Goal: Information Seeking & Learning: Learn about a topic

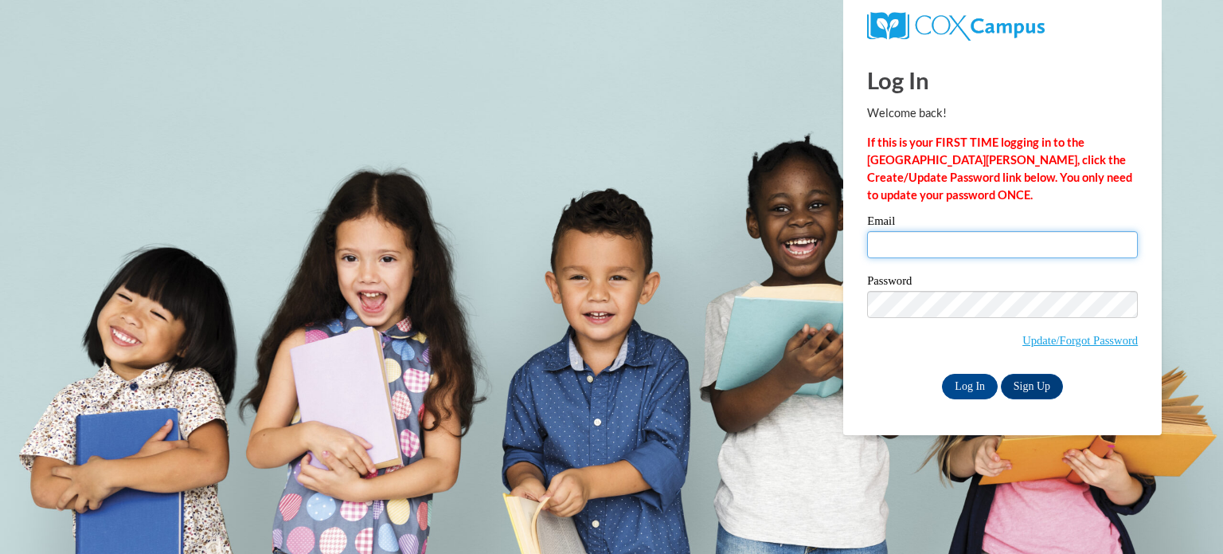
click at [957, 251] on input "Email" at bounding box center [1002, 244] width 271 height 27
type input "steffers322@aol.com"
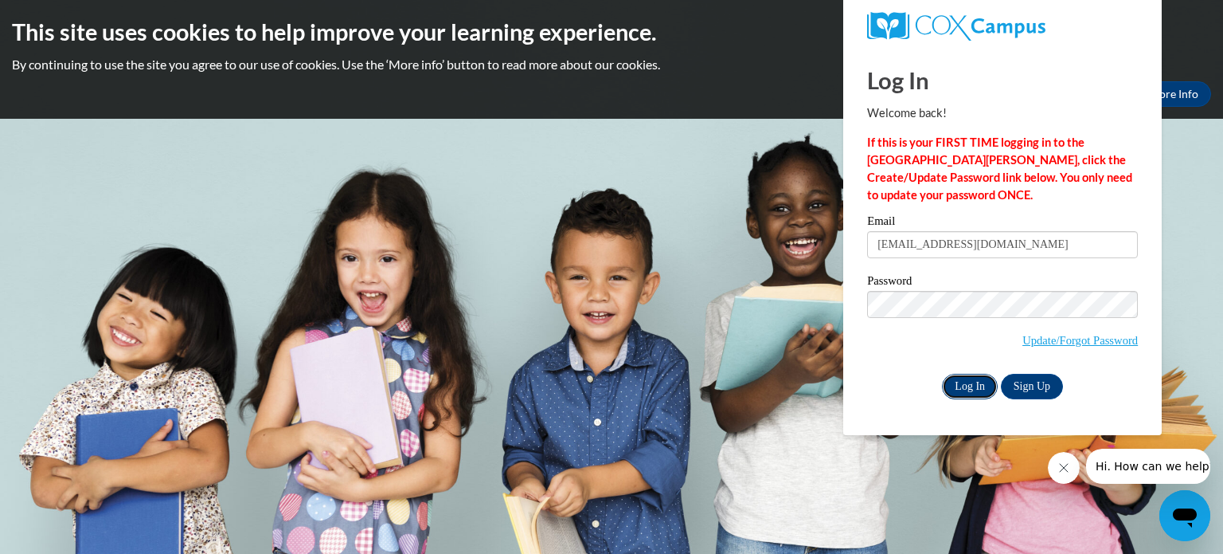
click at [962, 389] on input "Log In" at bounding box center [970, 386] width 56 height 25
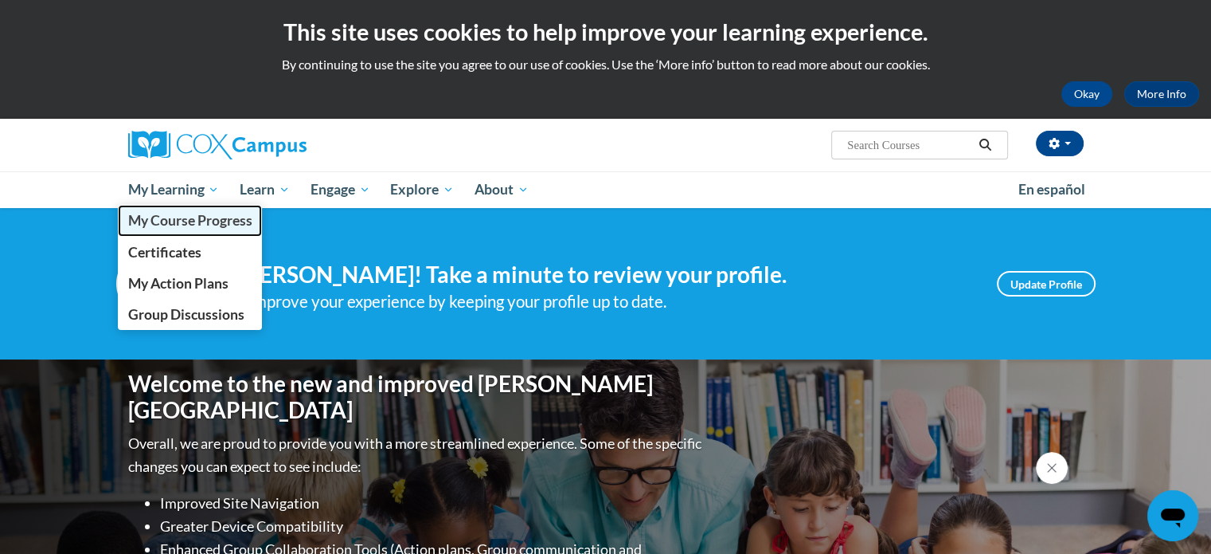
click at [178, 226] on span "My Course Progress" at bounding box center [189, 220] width 124 height 17
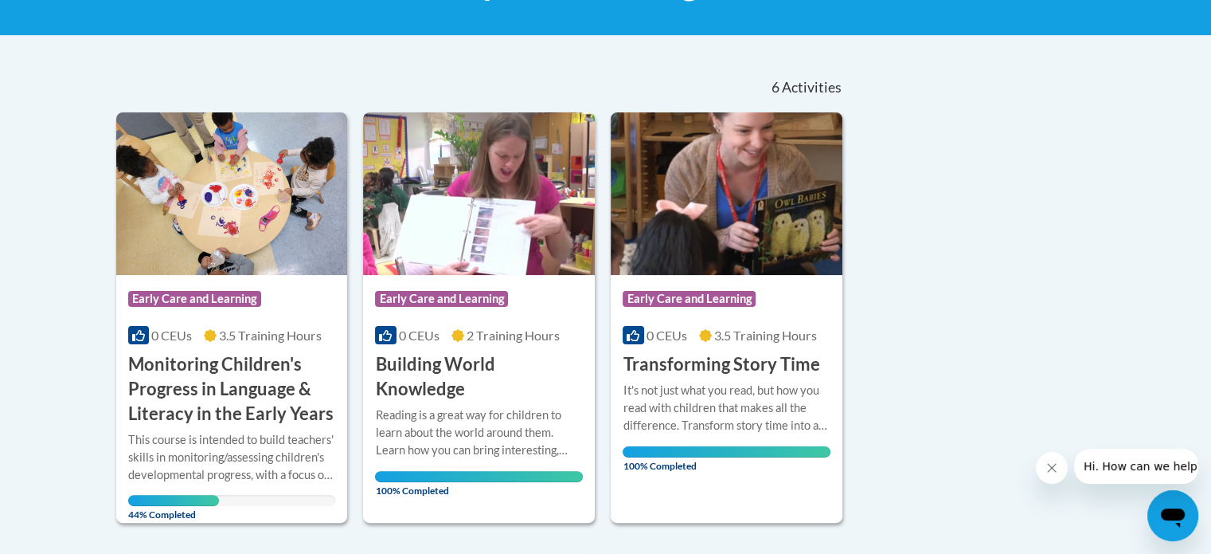
scroll to position [298, 0]
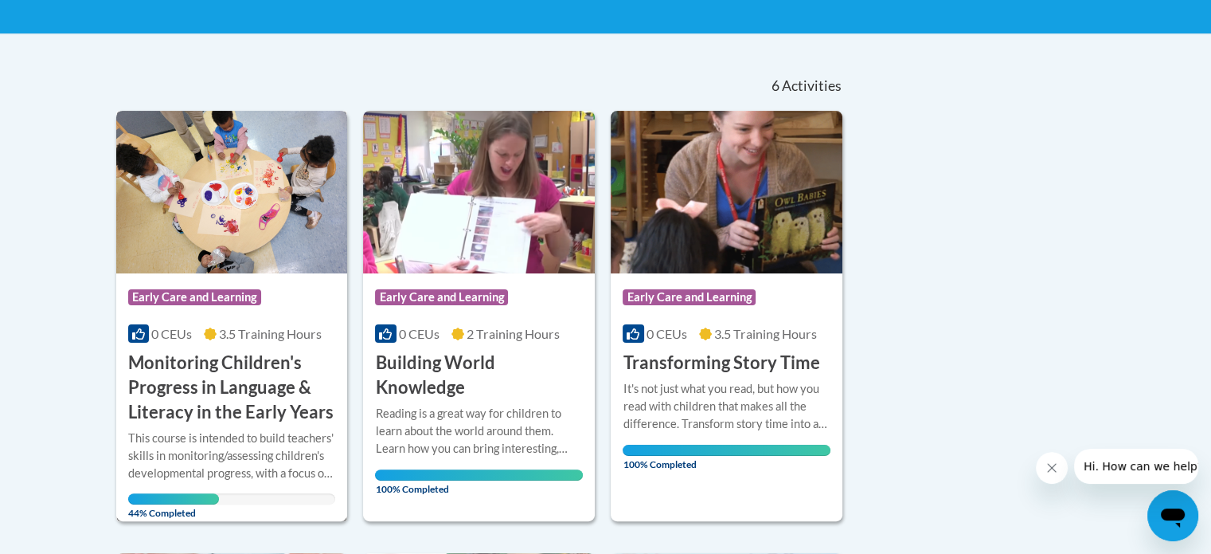
click at [227, 370] on h3 "Monitoring Children's Progress in Language & Literacy in the Early Years" at bounding box center [232, 386] width 208 height 73
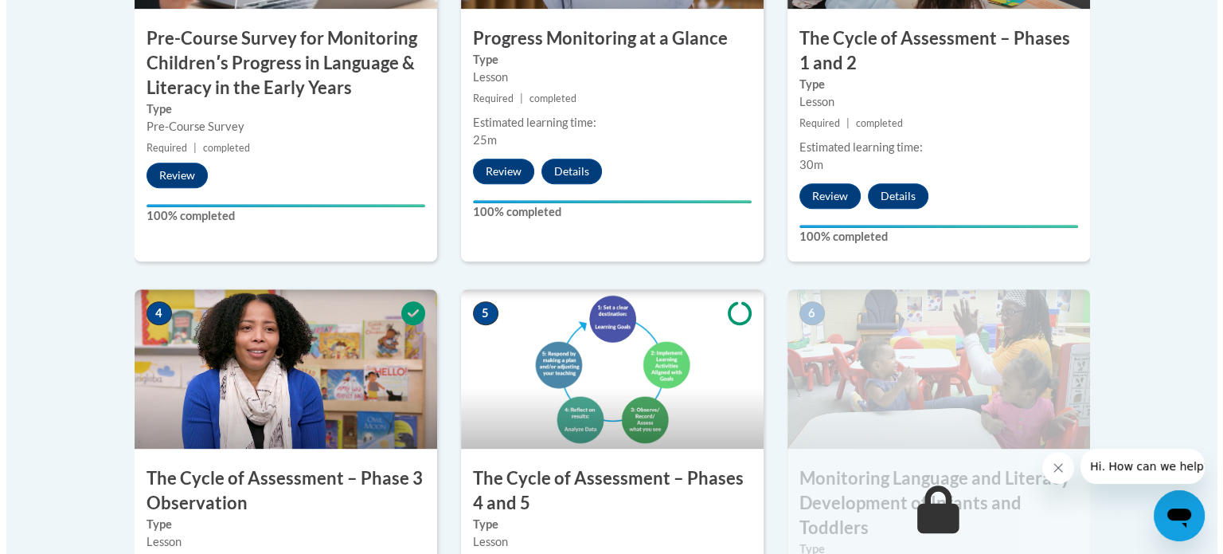
scroll to position [919, 0]
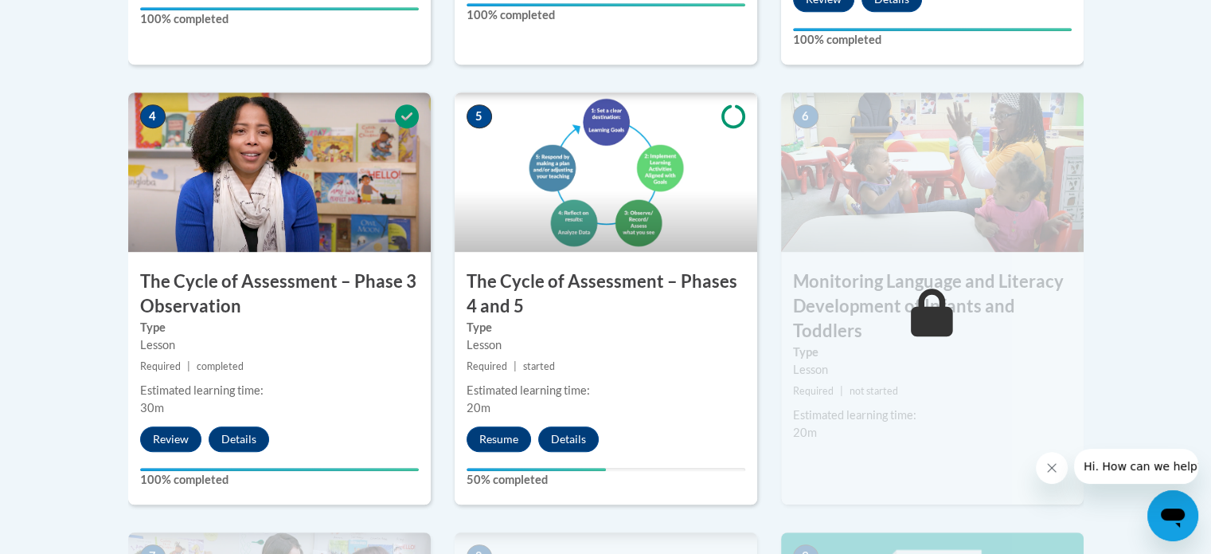
click at [510, 435] on button "Resume" at bounding box center [499, 438] width 65 height 25
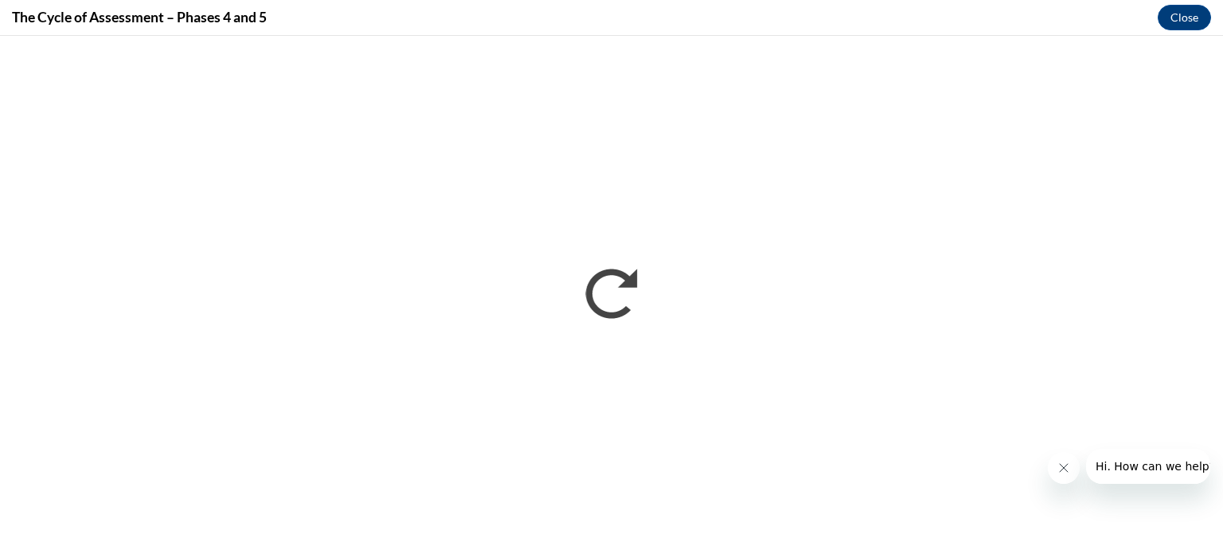
scroll to position [0, 0]
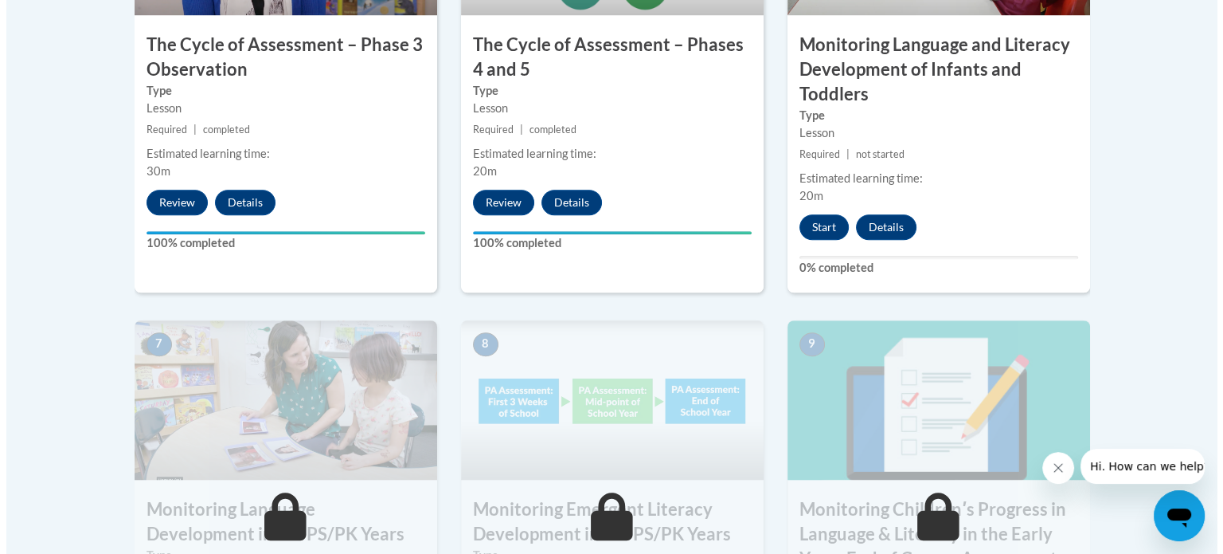
scroll to position [1145, 0]
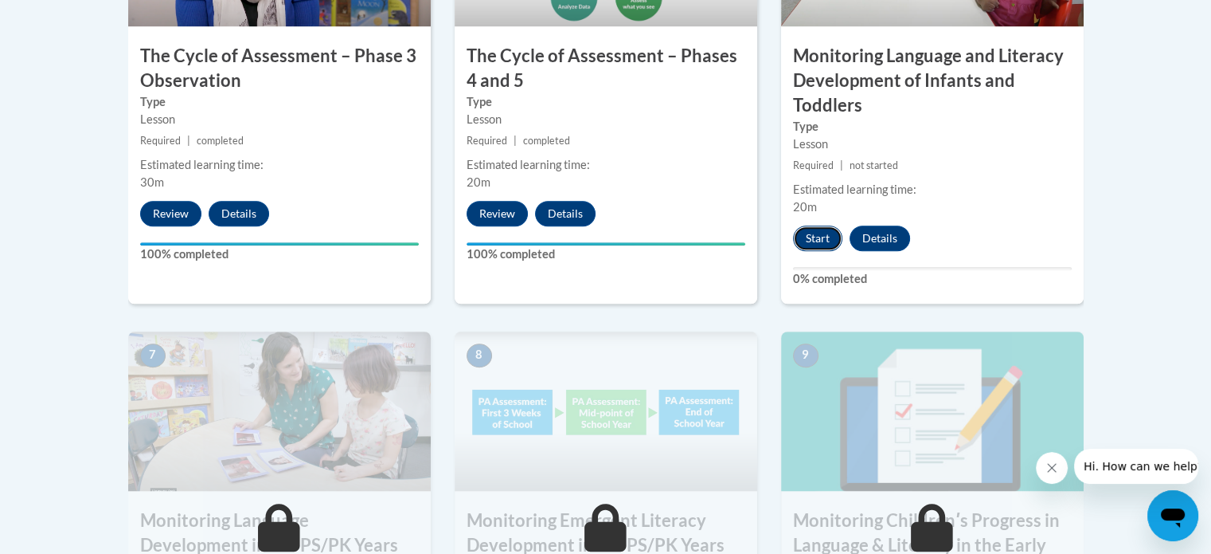
click at [806, 235] on button "Start" at bounding box center [817, 237] width 49 height 25
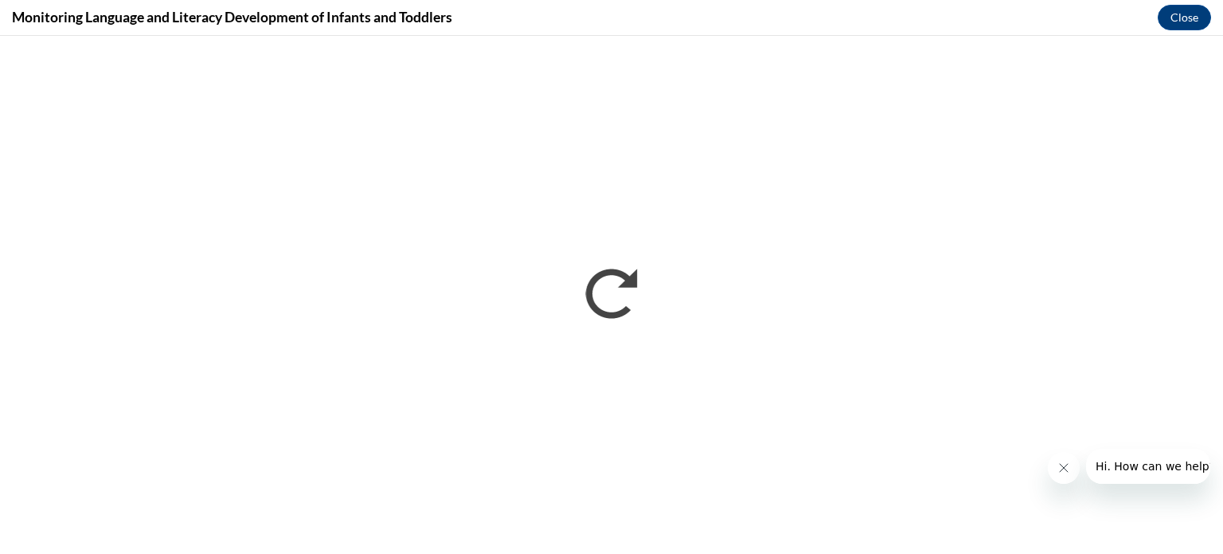
scroll to position [0, 0]
click at [1066, 469] on icon "Close message from company" at bounding box center [1063, 467] width 13 height 13
